Goal: Information Seeking & Learning: Learn about a topic

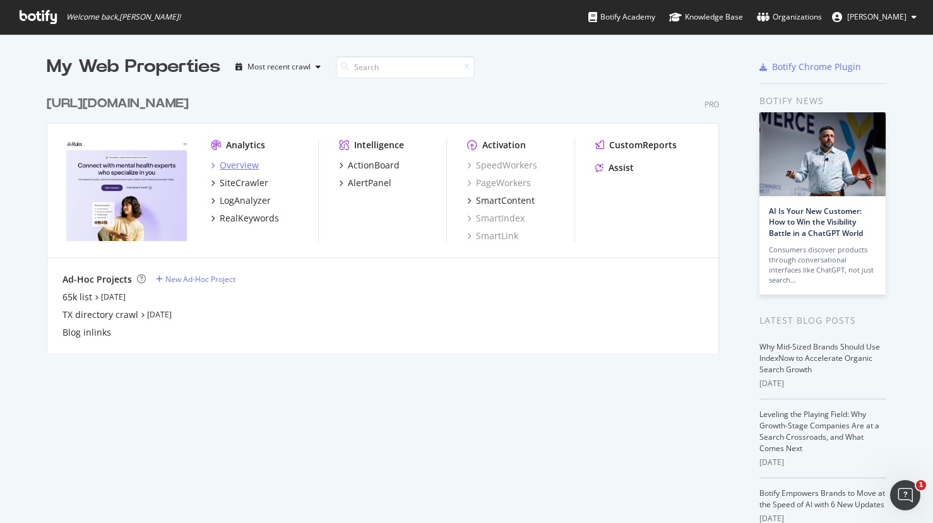
click at [241, 169] on div "Overview" at bounding box center [239, 165] width 39 height 13
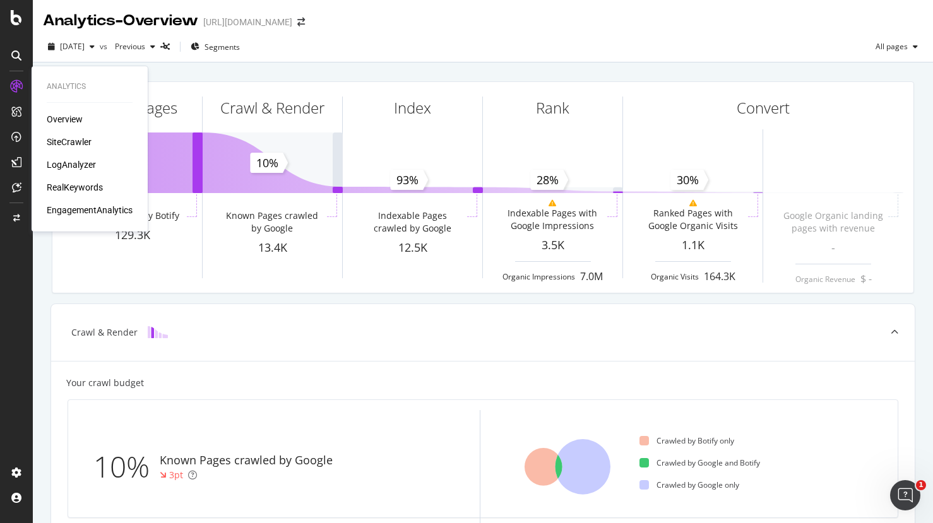
click at [82, 184] on div "RealKeywords" at bounding box center [75, 187] width 56 height 13
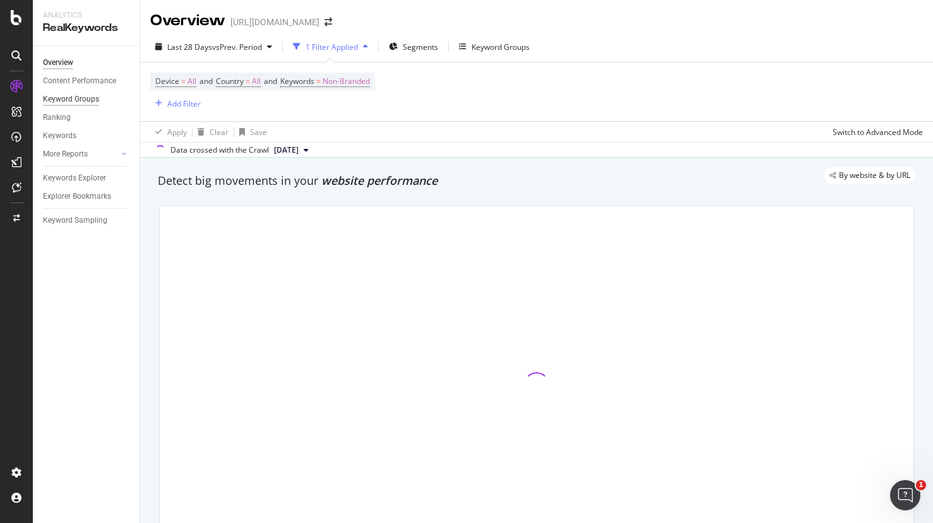
click at [76, 102] on div "Keyword Groups" at bounding box center [71, 99] width 56 height 13
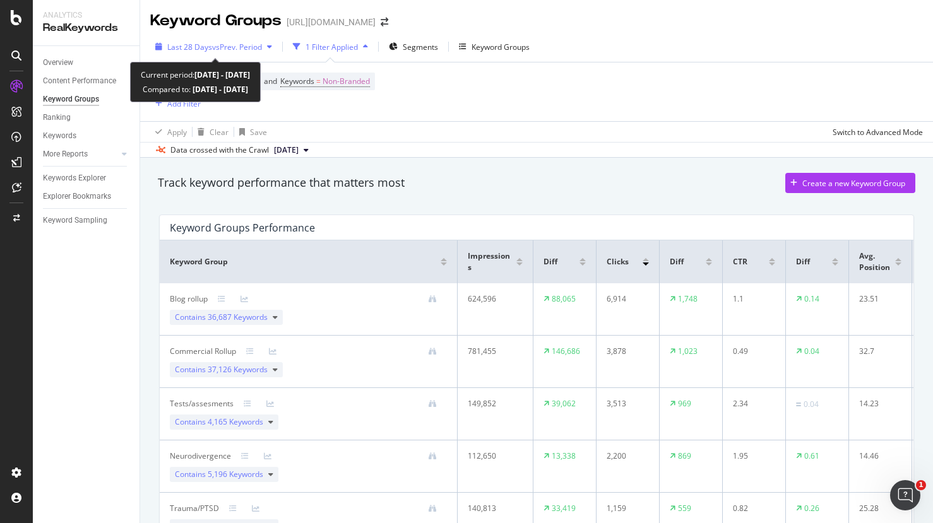
click at [239, 48] on span "vs Prev. Period" at bounding box center [237, 47] width 50 height 11
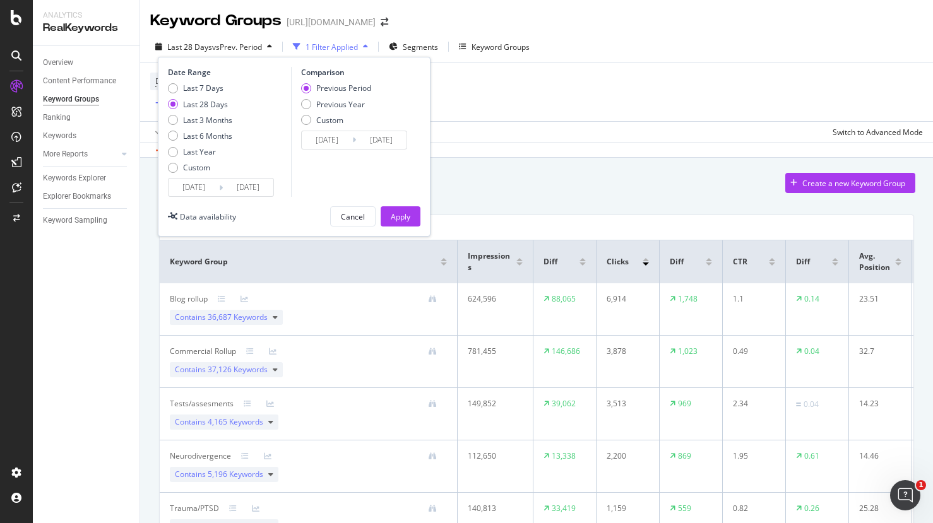
drag, startPoint x: 212, startPoint y: 86, endPoint x: 226, endPoint y: 95, distance: 16.8
click at [212, 86] on div "Last 7 Days" at bounding box center [203, 88] width 40 height 11
type input "[DATE]"
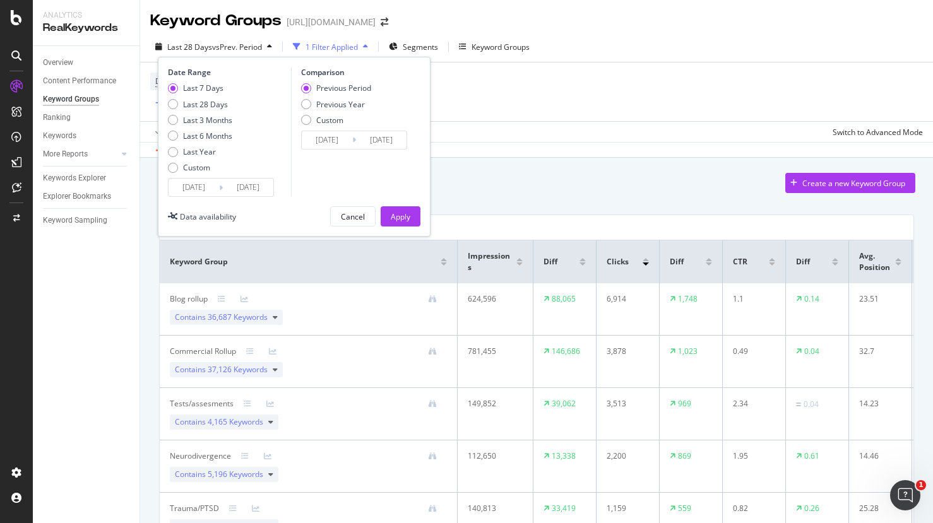
click at [409, 217] on div "Apply" at bounding box center [401, 216] width 20 height 11
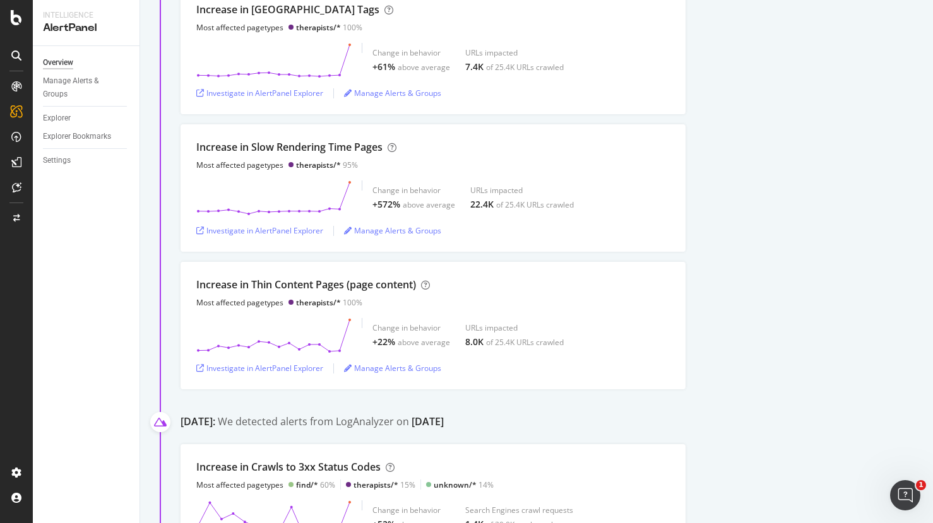
scroll to position [1106, 0]
